Goal: Check status: Check status

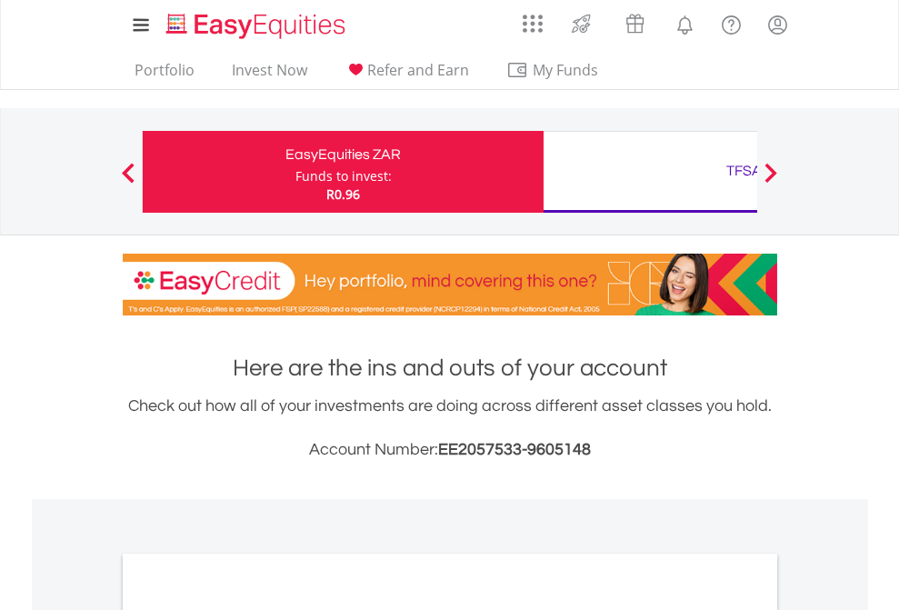
click at [296, 172] on div "Funds to invest:" at bounding box center [344, 176] width 96 height 18
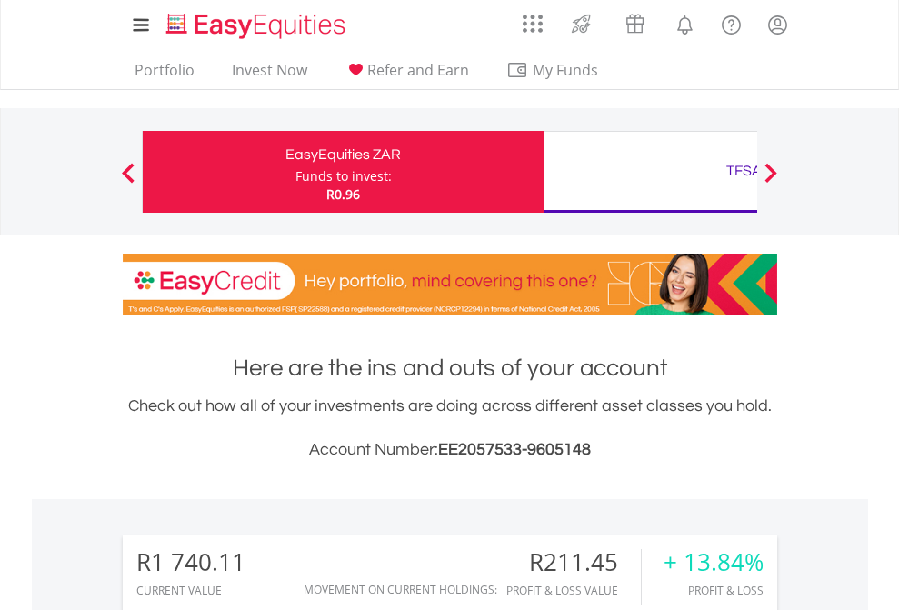
scroll to position [175, 286]
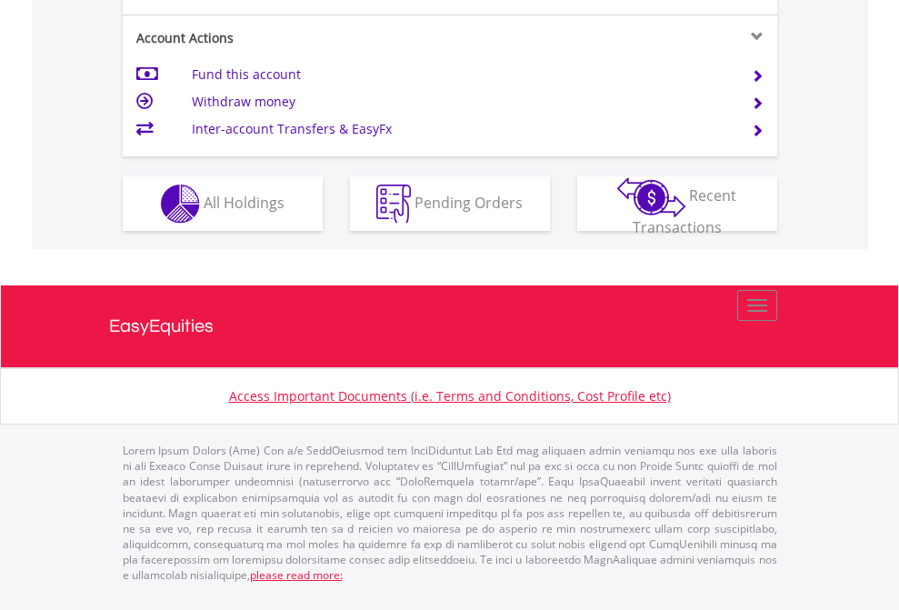
scroll to position [1780, 0]
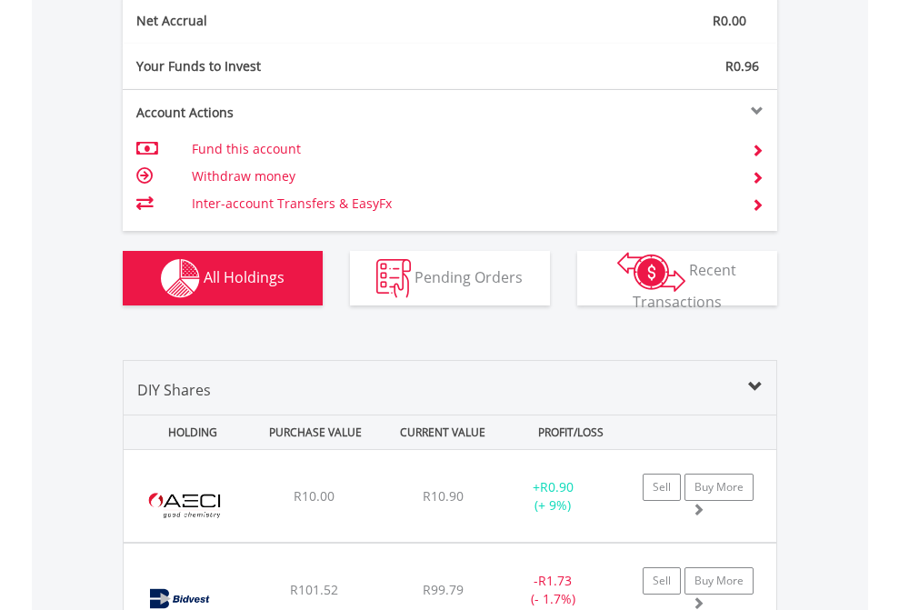
scroll to position [2059, 0]
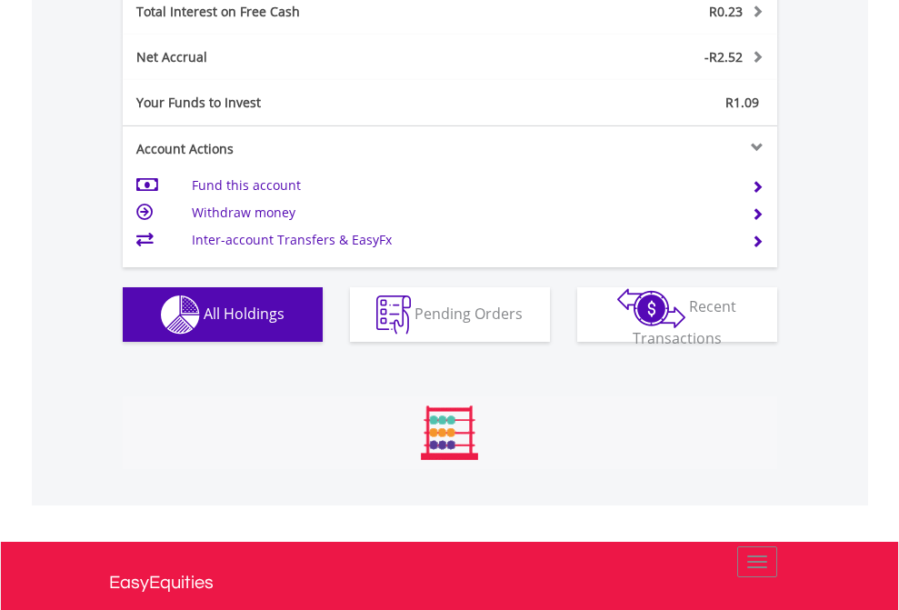
scroll to position [175, 286]
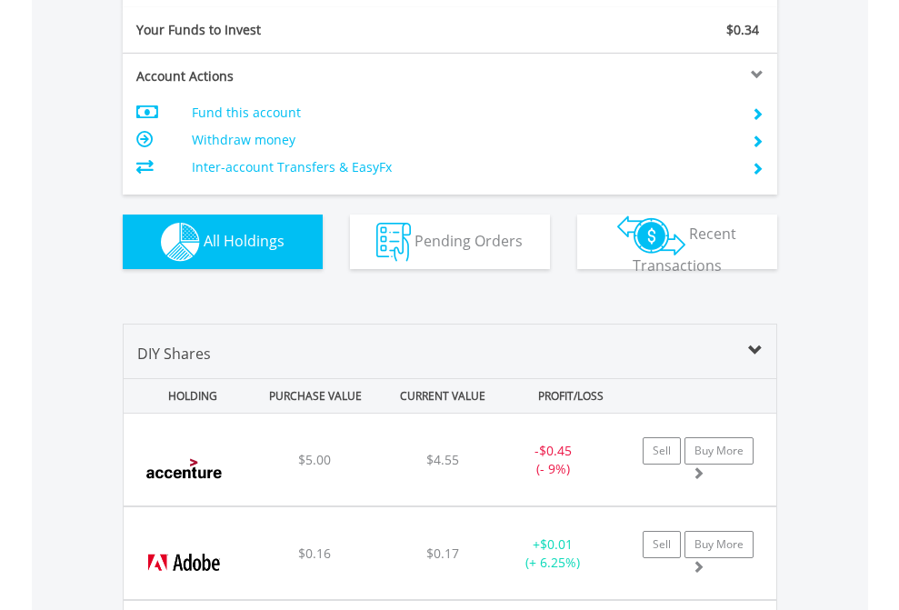
scroll to position [2023, 0]
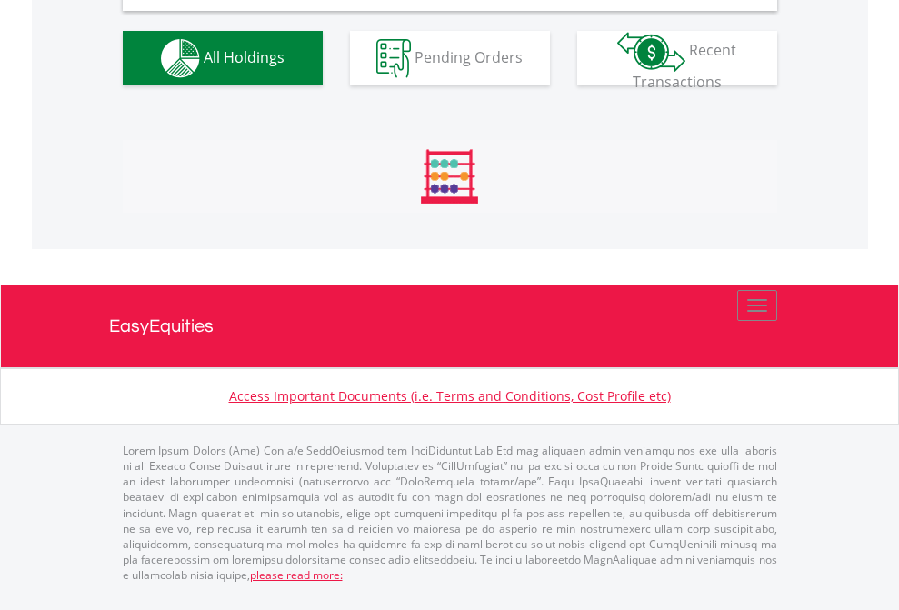
scroll to position [1758, 0]
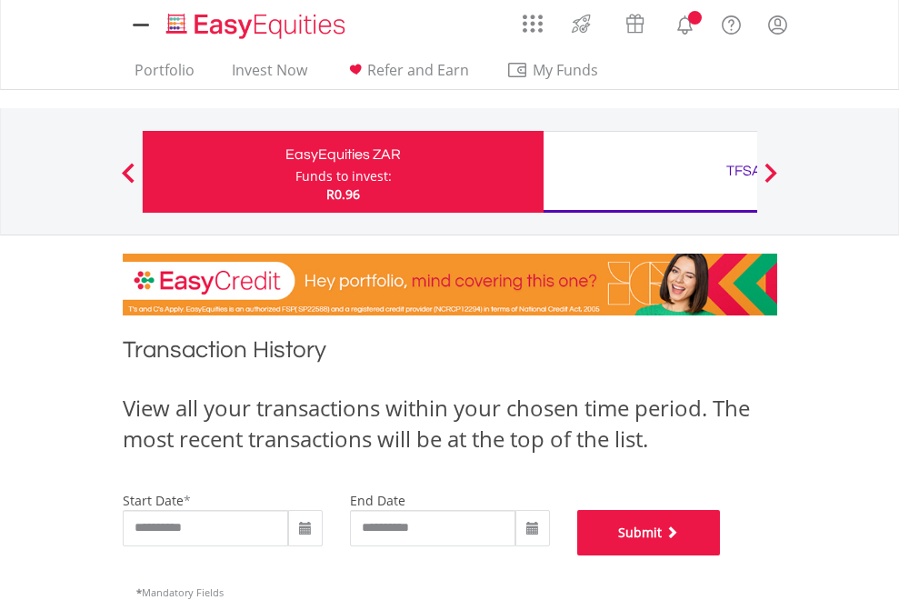
click at [721, 556] on button "Submit" at bounding box center [650, 532] width 144 height 45
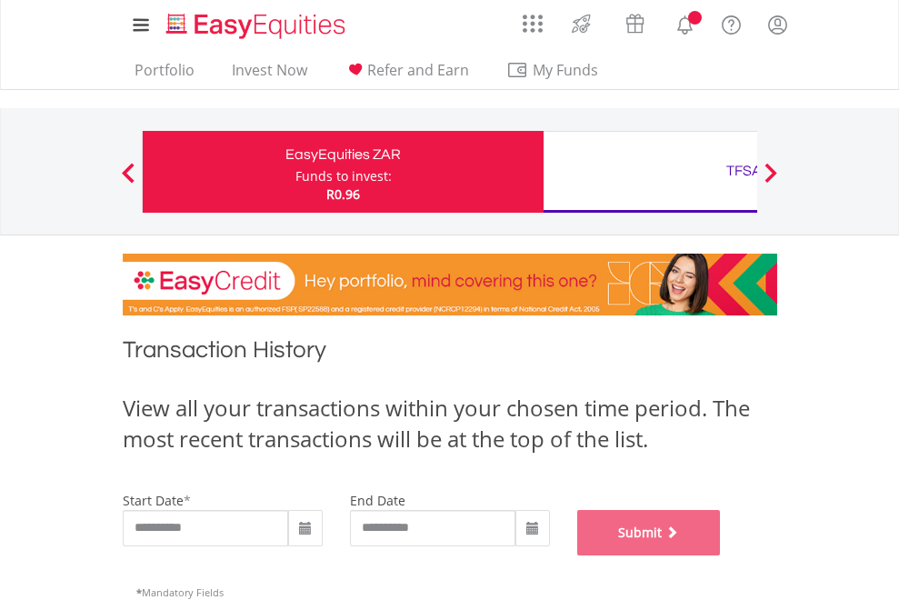
scroll to position [738, 0]
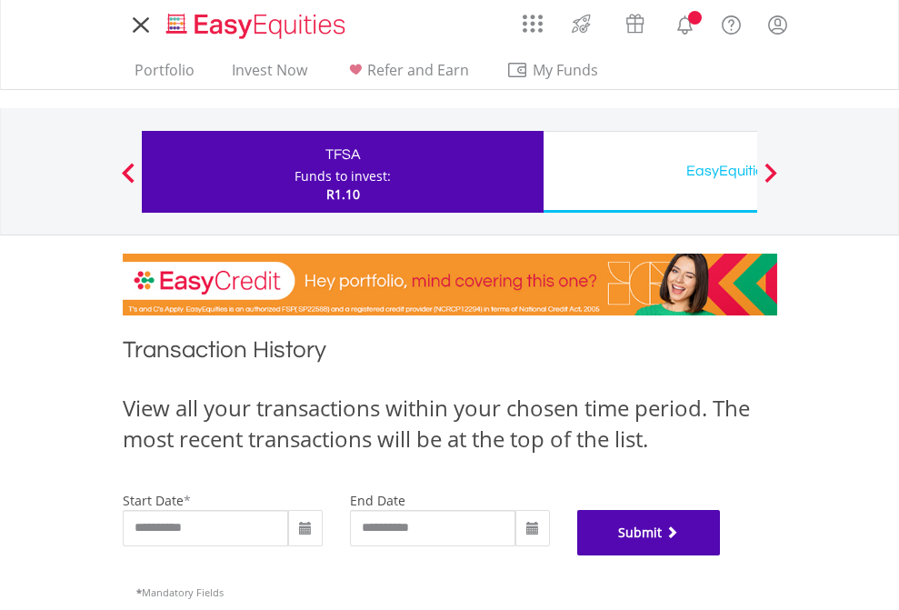
click at [721, 556] on button "Submit" at bounding box center [650, 532] width 144 height 45
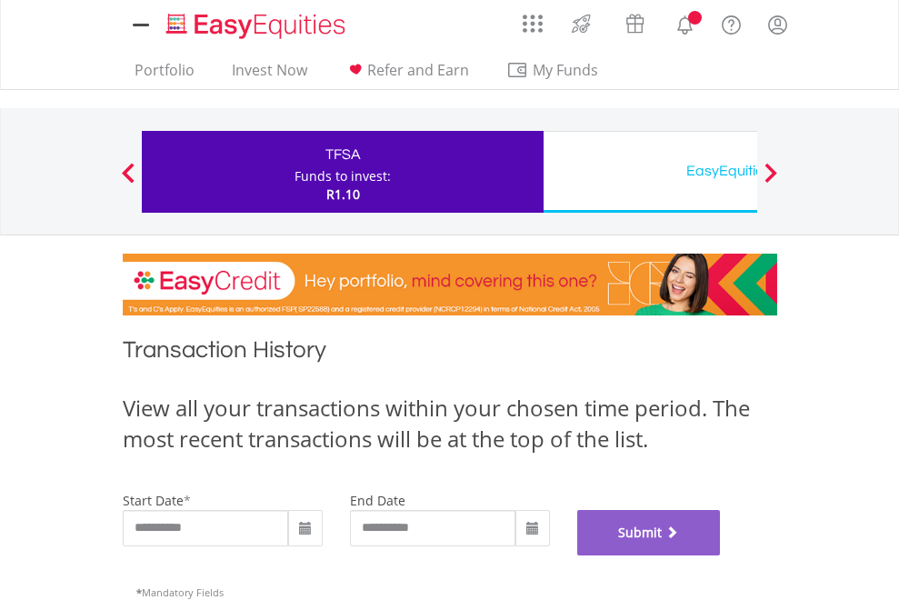
scroll to position [738, 0]
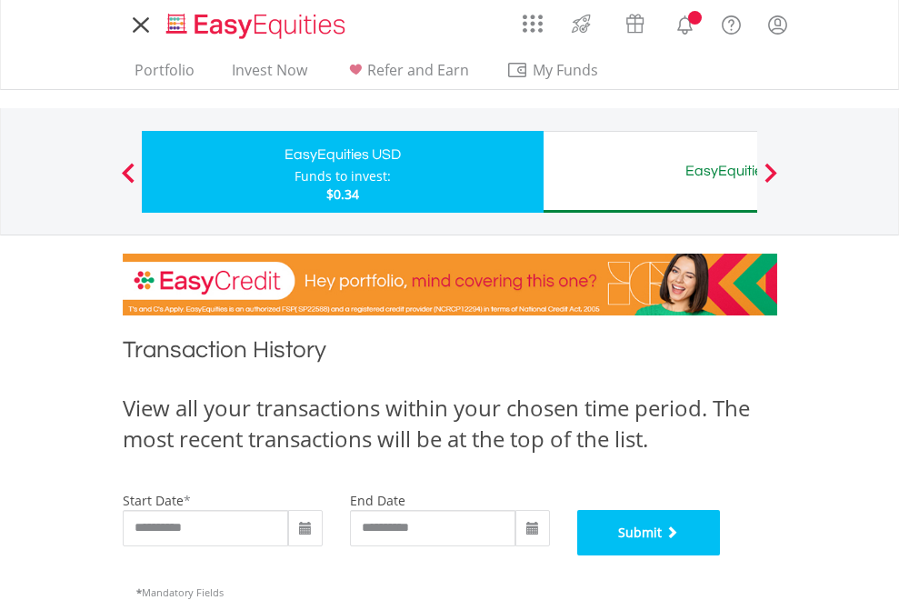
click at [721, 556] on button "Submit" at bounding box center [650, 532] width 144 height 45
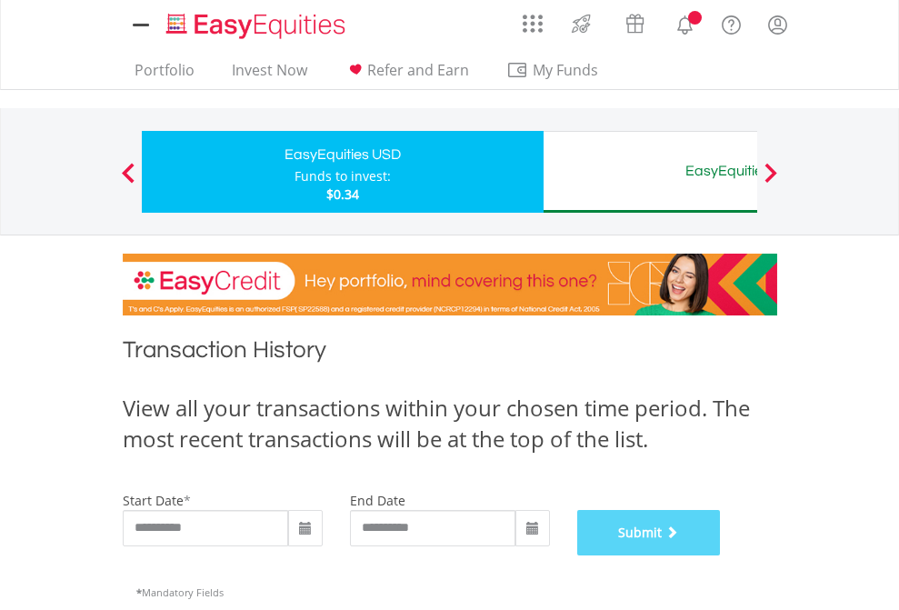
scroll to position [738, 0]
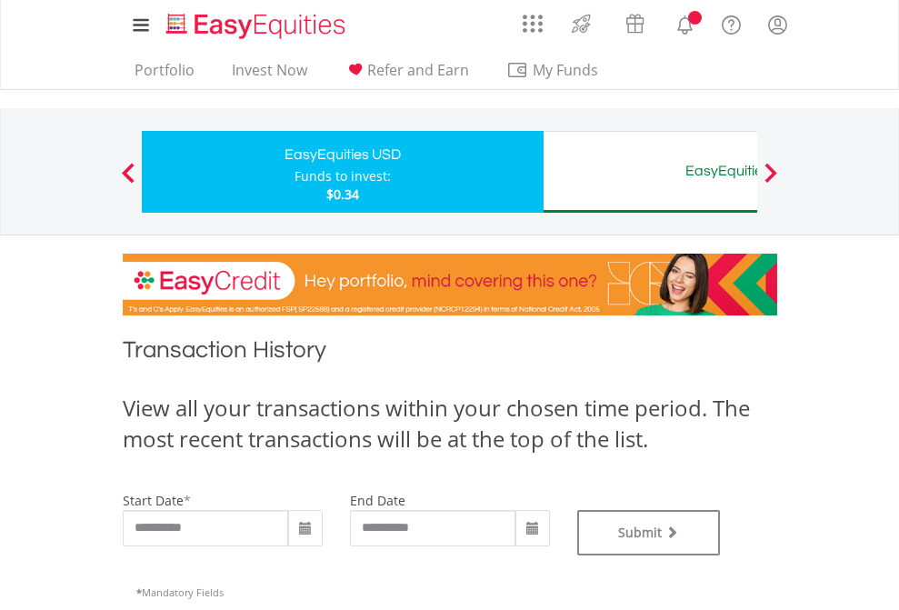
click at [650, 172] on div "EasyEquities AUD" at bounding box center [744, 170] width 379 height 25
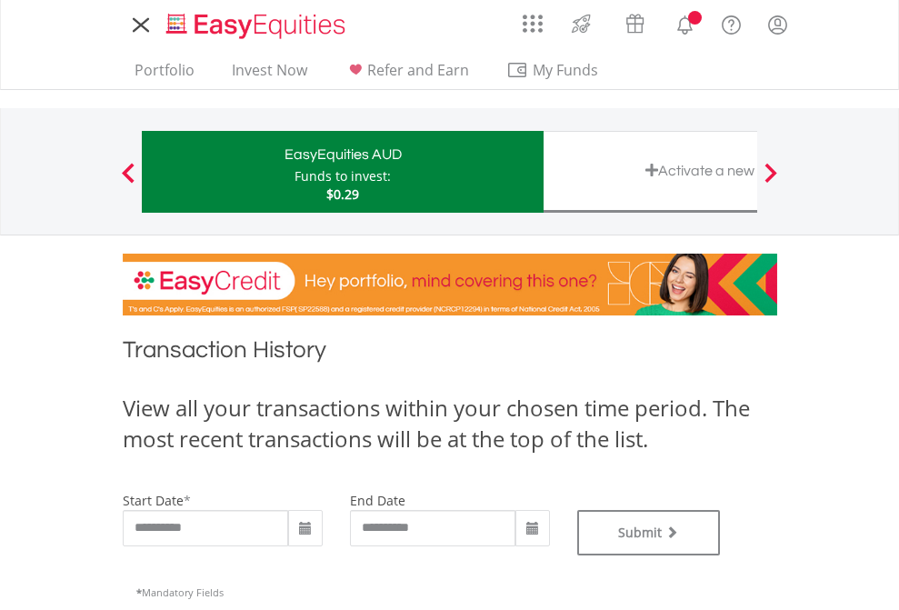
type input "**********"
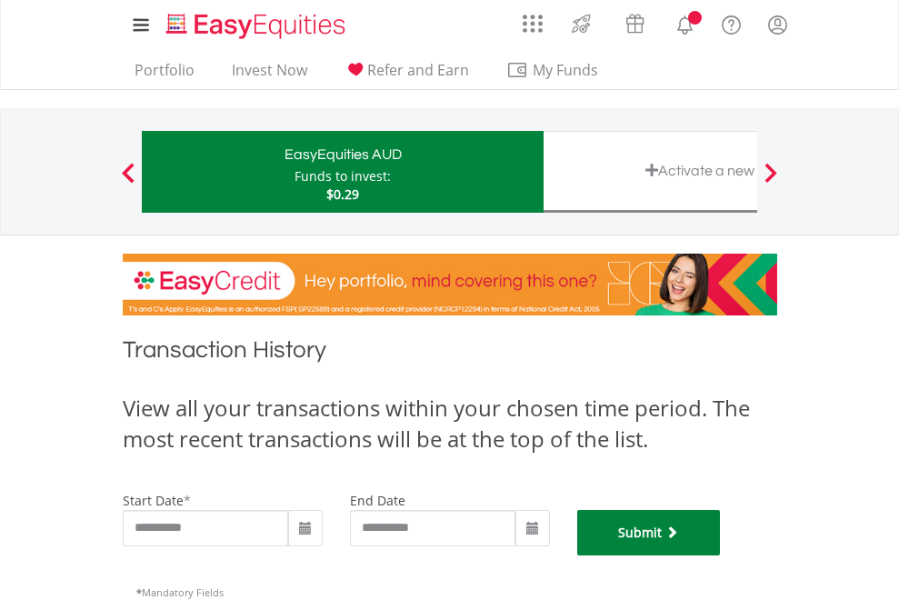
click at [721, 556] on button "Submit" at bounding box center [650, 532] width 144 height 45
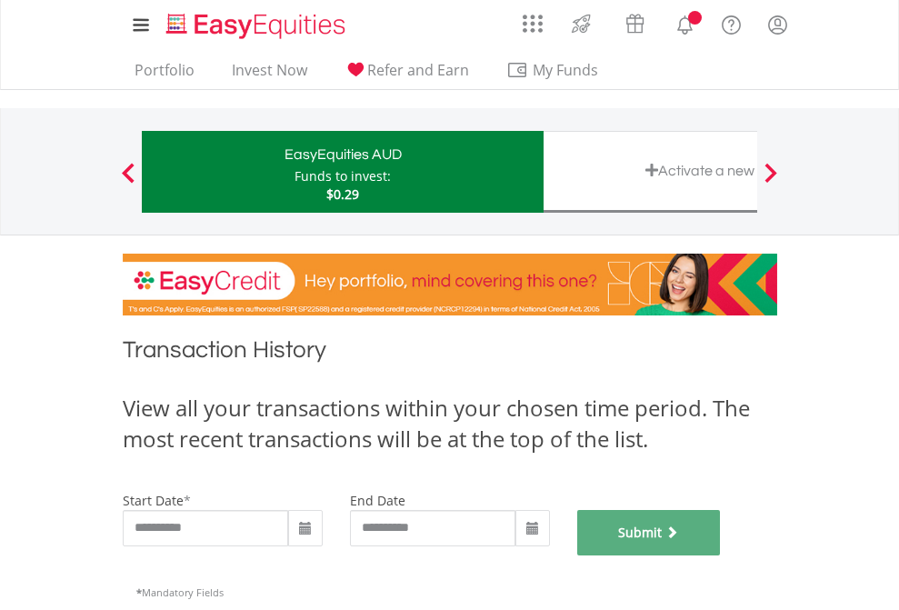
scroll to position [738, 0]
